Goal: Task Accomplishment & Management: Use online tool/utility

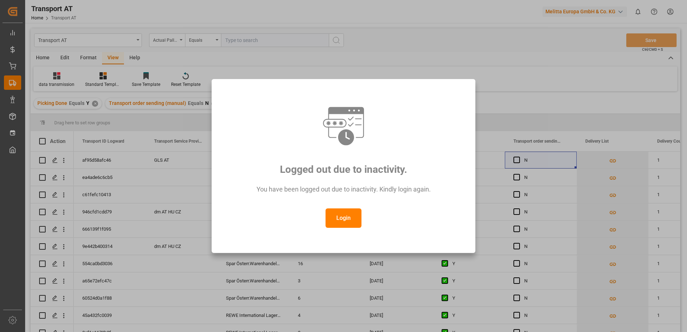
click at [344, 219] on button "Login" at bounding box center [344, 217] width 36 height 19
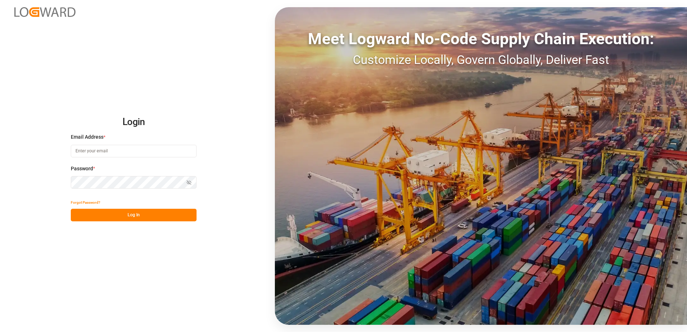
type input "[PERSON_NAME][EMAIL_ADDRESS][PERSON_NAME][DOMAIN_NAME]"
click at [145, 214] on button "Log In" at bounding box center [134, 215] width 126 height 13
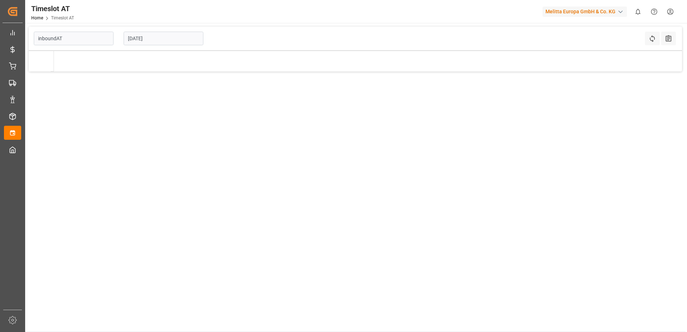
type input "Inbound AT"
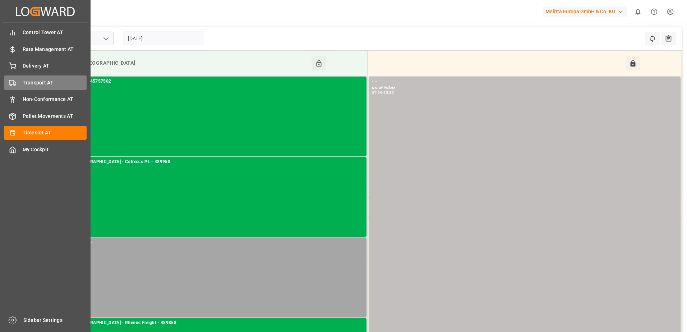
click at [30, 81] on span "Transport AT" at bounding box center [55, 83] width 64 height 8
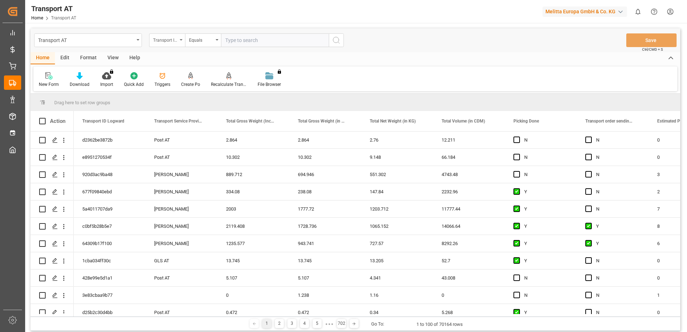
click at [181, 41] on div "Transport ID Logward" at bounding box center [167, 40] width 36 height 14
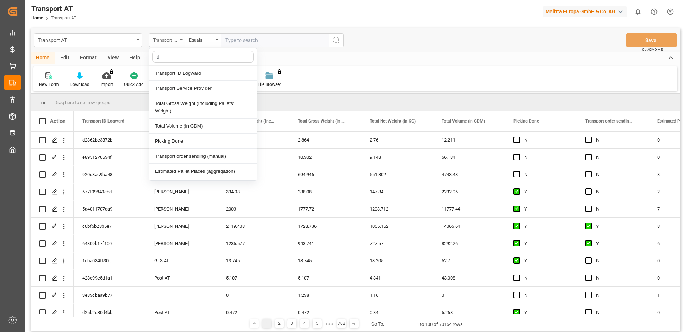
type input "do"
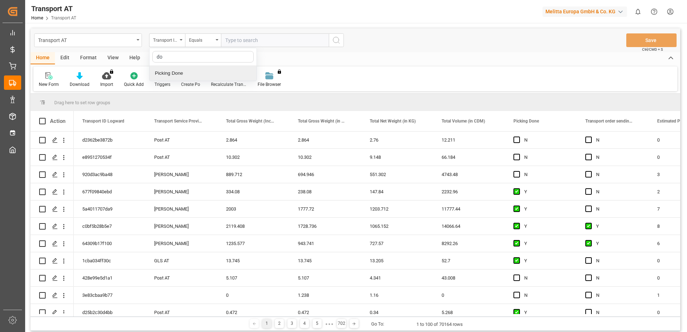
click at [177, 73] on div "Picking Done" at bounding box center [203, 73] width 107 height 15
click at [231, 43] on input "text" at bounding box center [275, 40] width 108 height 14
type input "A"
type input "Y"
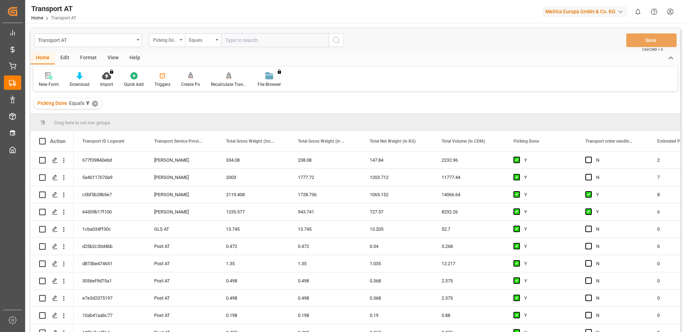
click at [180, 42] on div "Picking Done" at bounding box center [167, 40] width 36 height 14
type input "manu"
click at [178, 71] on div "Transport order sending (manual)" at bounding box center [203, 73] width 107 height 15
click at [243, 37] on input "text" at bounding box center [275, 40] width 108 height 14
type input "N"
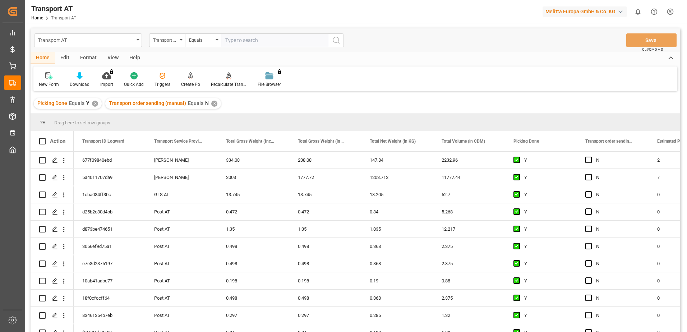
click at [180, 42] on div "Transport order sending (manual)" at bounding box center [167, 40] width 36 height 14
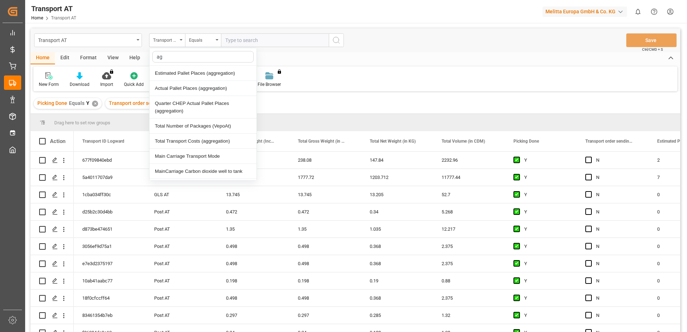
type input "agg"
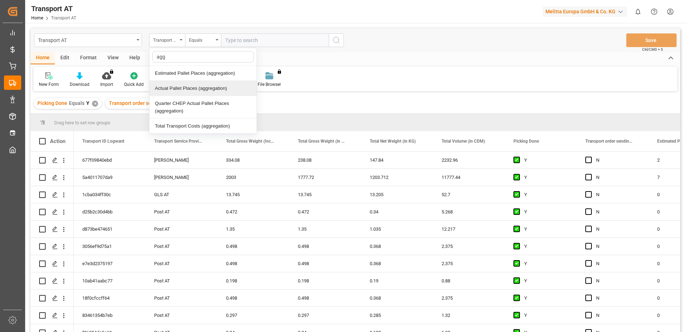
click at [185, 92] on div "Actual Pallet Places (aggregation)" at bounding box center [203, 88] width 107 height 15
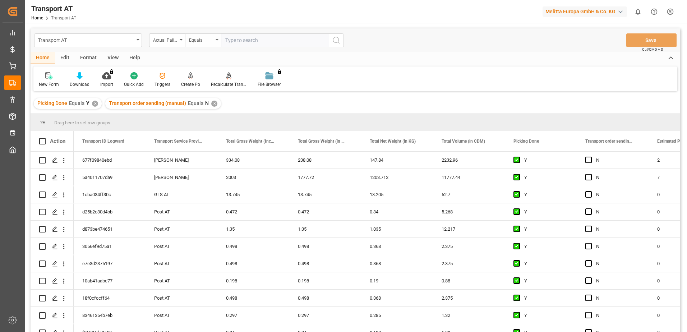
click at [211, 42] on div "Equals" at bounding box center [201, 39] width 24 height 8
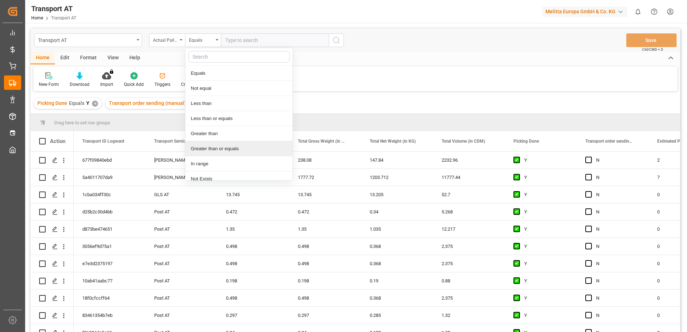
click at [219, 149] on div "Greater than or equals" at bounding box center [238, 148] width 107 height 15
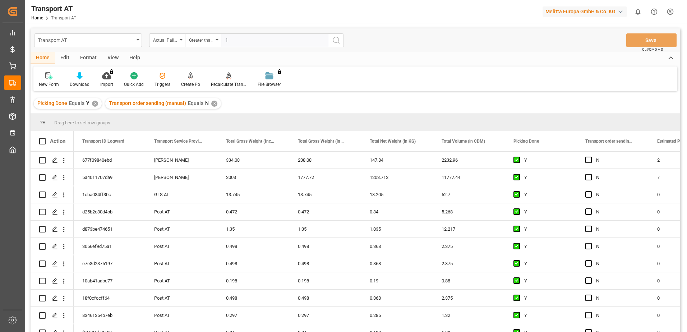
type input "1"
click at [338, 42] on circle "search button" at bounding box center [336, 40] width 6 height 6
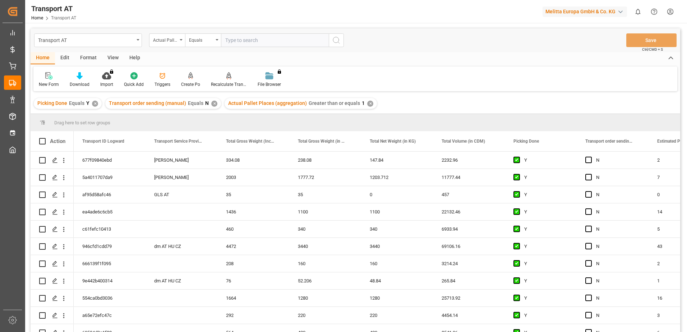
click at [111, 59] on div "View" at bounding box center [113, 58] width 22 height 12
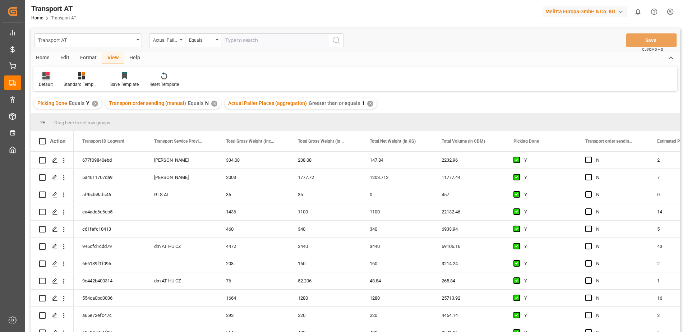
click at [43, 76] on icon at bounding box center [45, 75] width 7 height 7
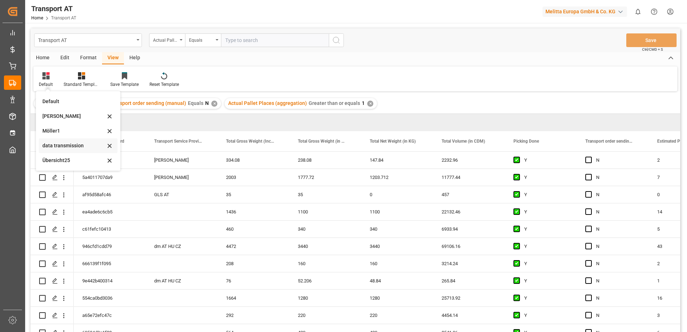
click at [68, 141] on div "data transmission" at bounding box center [78, 145] width 79 height 15
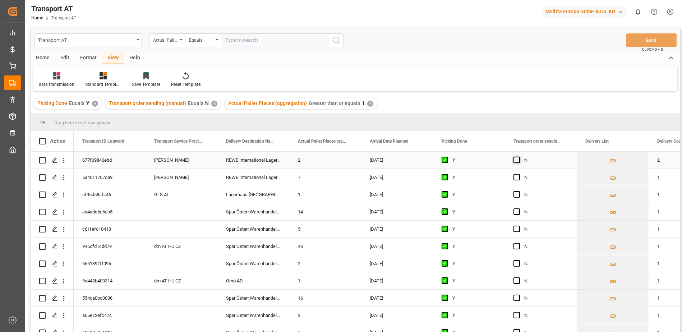
click at [515, 161] on span "Press SPACE to select this row." at bounding box center [517, 160] width 6 height 6
click at [519, 157] on input "Press SPACE to select this row." at bounding box center [519, 157] width 0 height 0
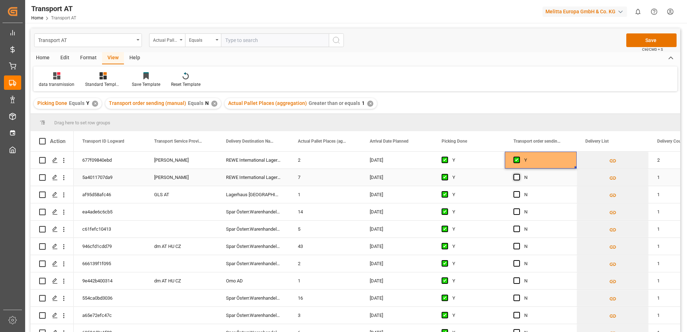
click at [516, 178] on span "Press SPACE to select this row." at bounding box center [517, 177] width 6 height 6
click at [519, 174] on input "Press SPACE to select this row." at bounding box center [519, 174] width 0 height 0
click at [651, 41] on button "Save" at bounding box center [651, 40] width 50 height 14
